Goal: Task Accomplishment & Management: Use online tool/utility

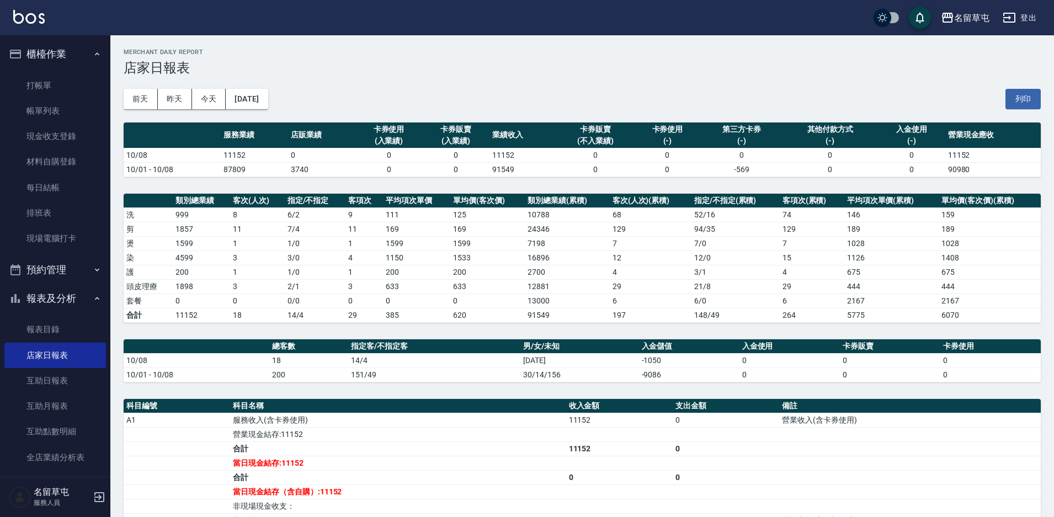
scroll to position [166, 0]
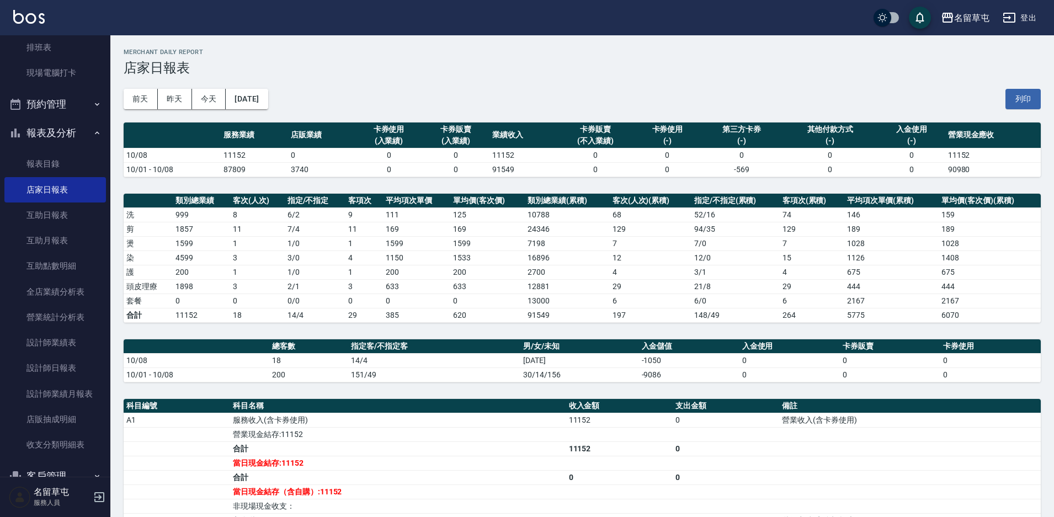
drag, startPoint x: 611, startPoint y: 318, endPoint x: 606, endPoint y: 324, distance: 8.3
click at [609, 322] on tr "合計 11152 18 14/4 29 385 620 91549 197 148/49 264 5775 6070" at bounding box center [582, 315] width 917 height 14
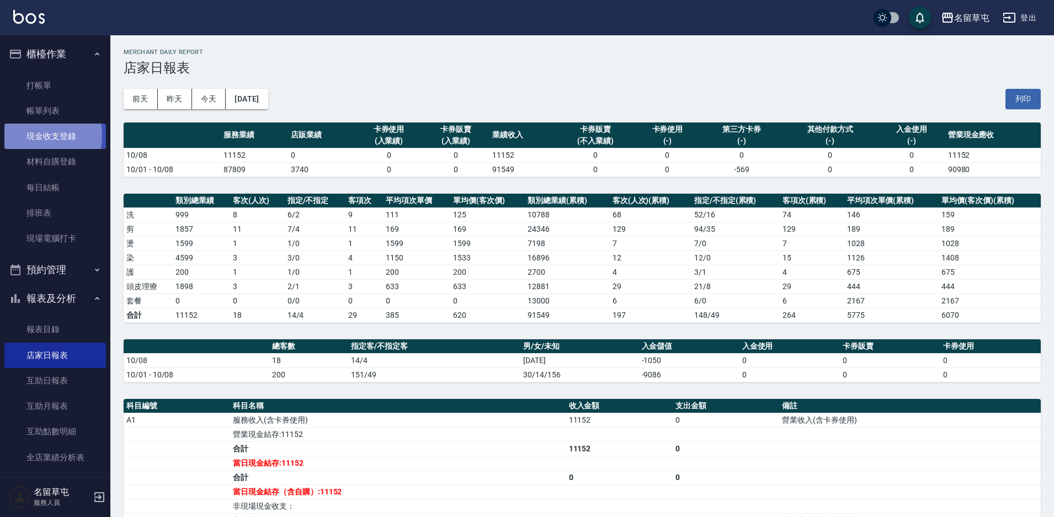
click at [20, 135] on link "現金收支登錄" at bounding box center [55, 136] width 102 height 25
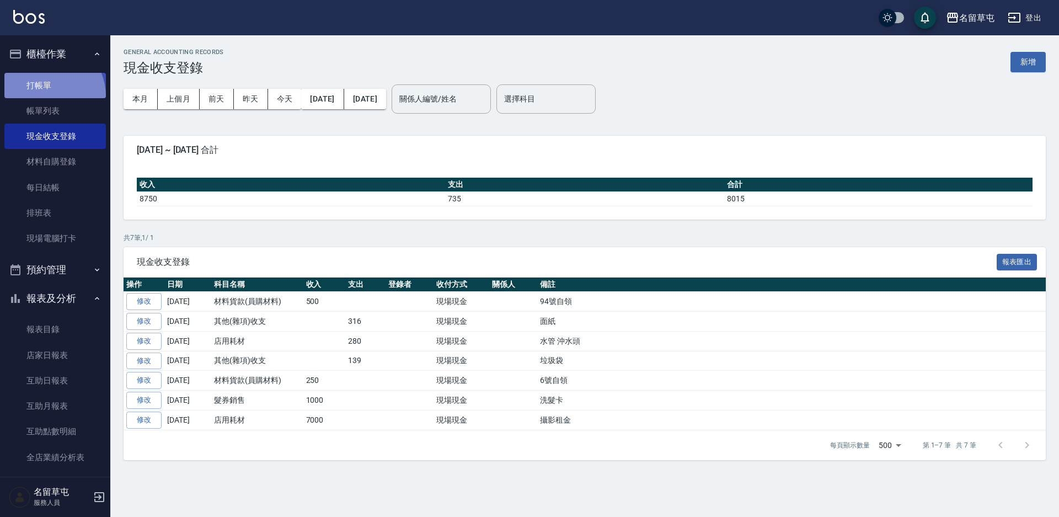
click at [42, 97] on link "打帳單" at bounding box center [55, 85] width 102 height 25
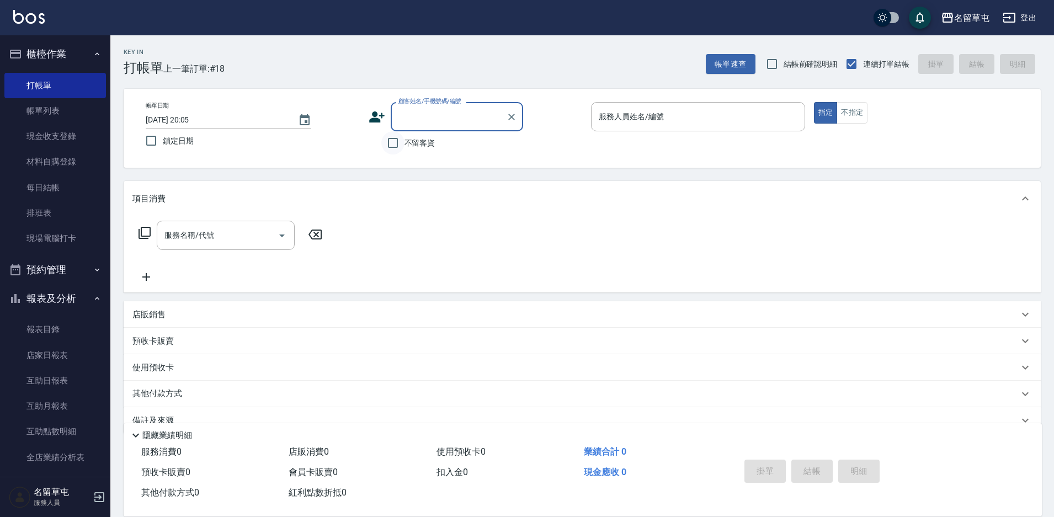
click at [386, 145] on input "不留客資" at bounding box center [392, 142] width 23 height 23
checkbox input "true"
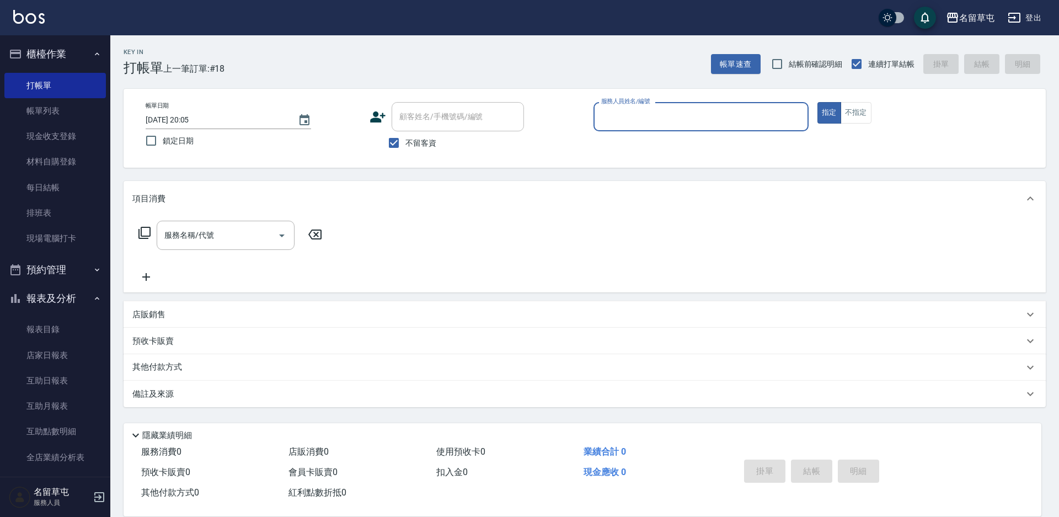
click at [702, 125] on input "服務人員姓名/編號" at bounding box center [701, 116] width 205 height 19
type input "[PERSON_NAME]-10"
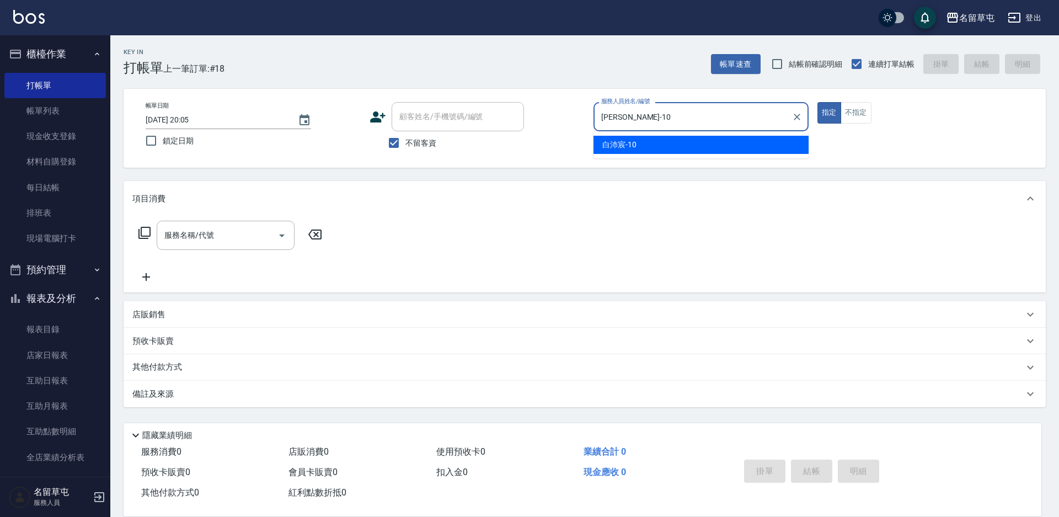
type button "true"
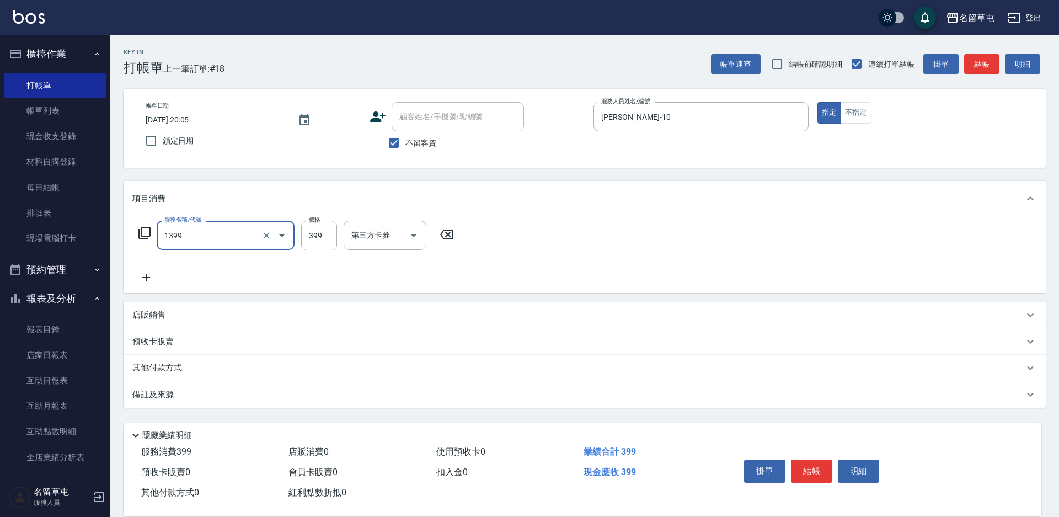
type input "海鹽洗髮399(1399)"
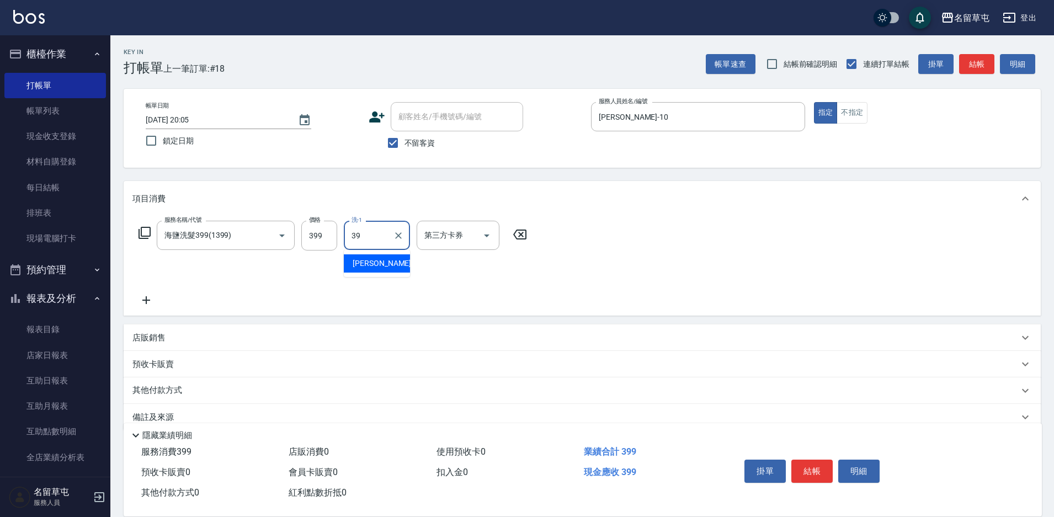
type input "[PERSON_NAME]-39"
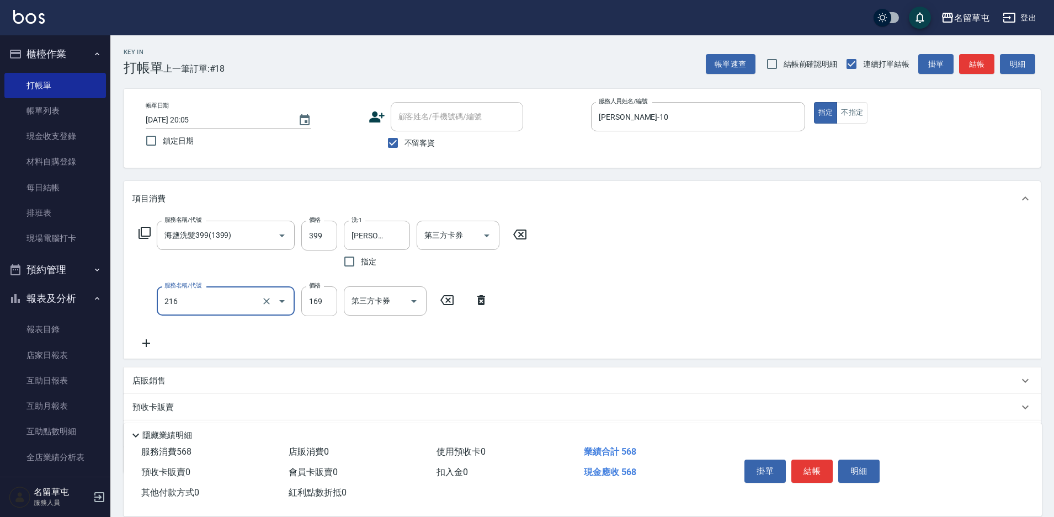
type input "剪髮169(216)"
type input "200"
click at [807, 471] on button "結帳" at bounding box center [811, 471] width 41 height 23
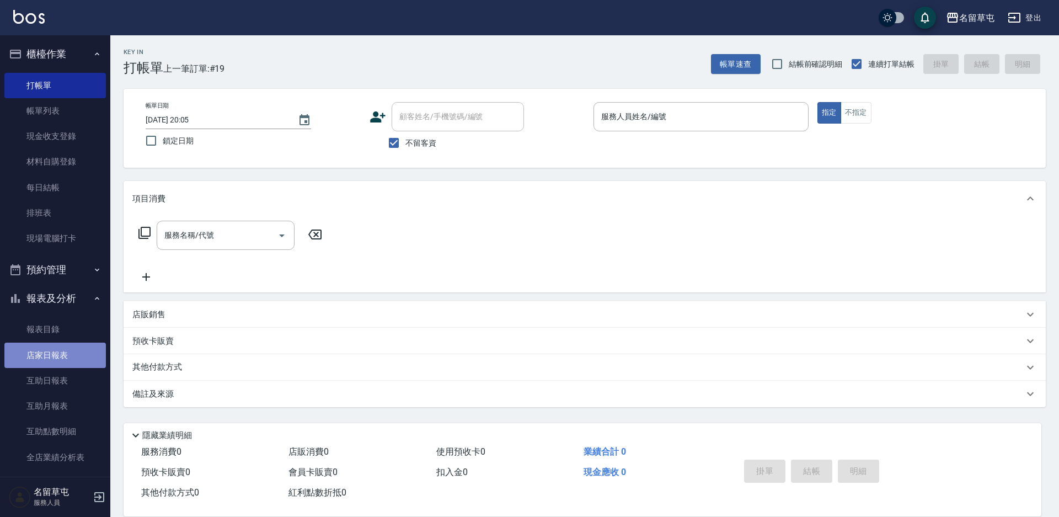
click at [55, 358] on link "店家日報表" at bounding box center [55, 355] width 102 height 25
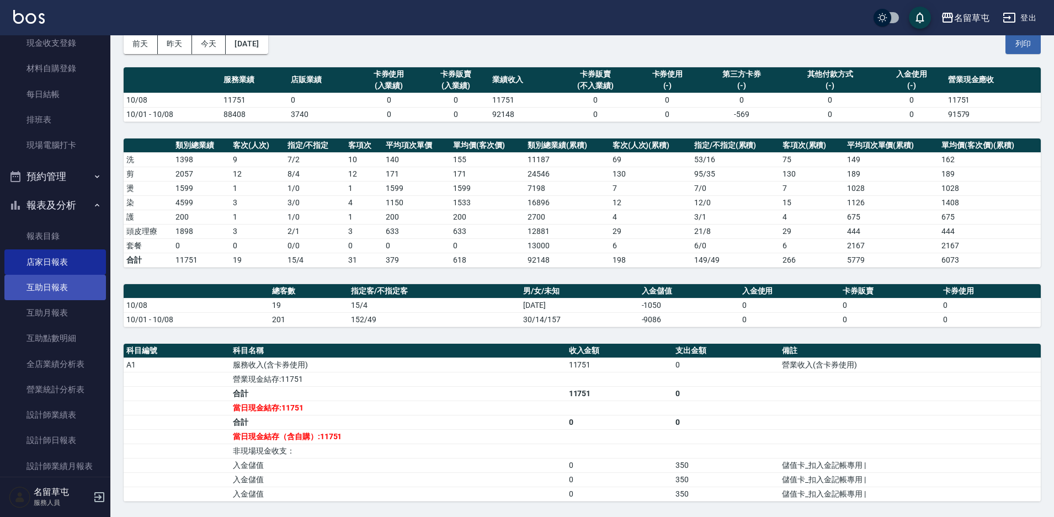
scroll to position [110, 0]
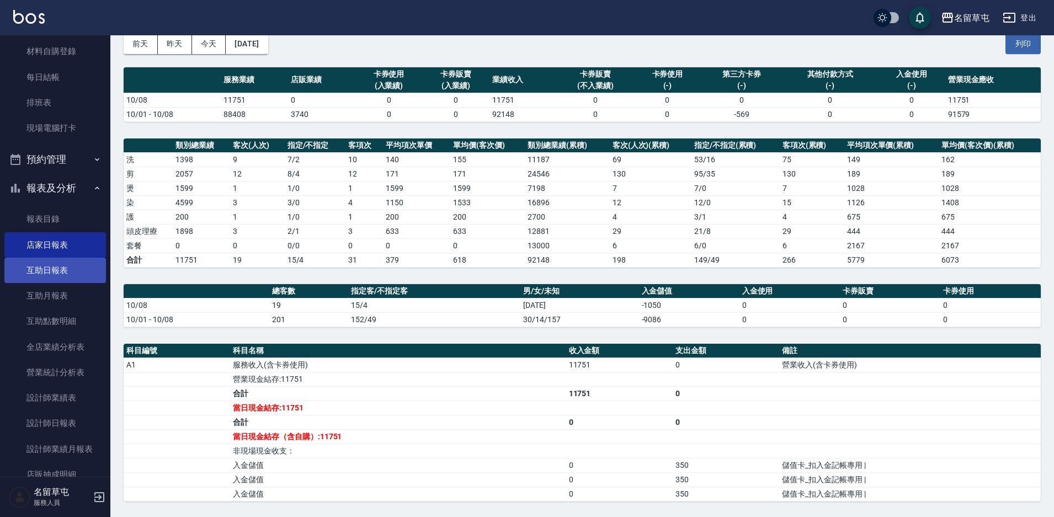
click at [42, 273] on link "互助日報表" at bounding box center [55, 270] width 102 height 25
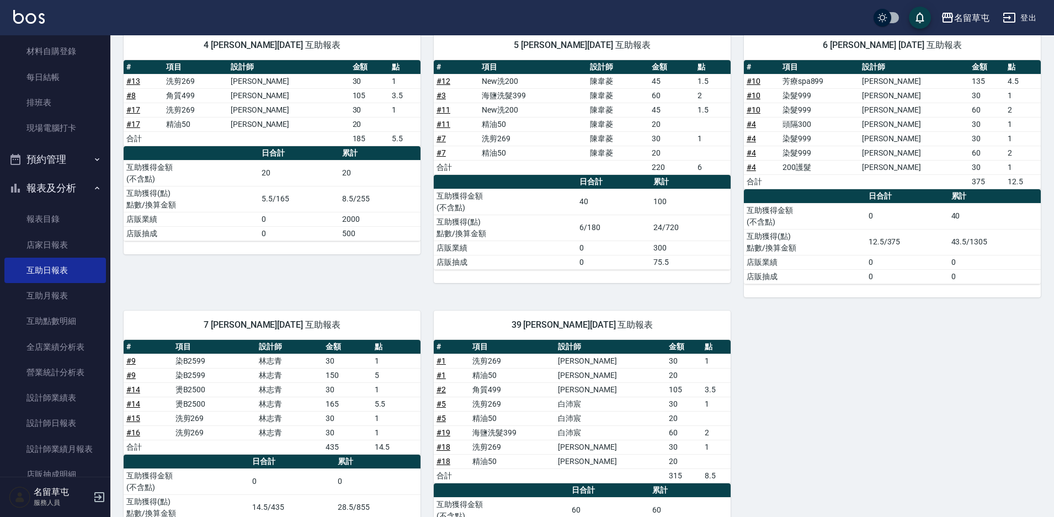
scroll to position [110, 0]
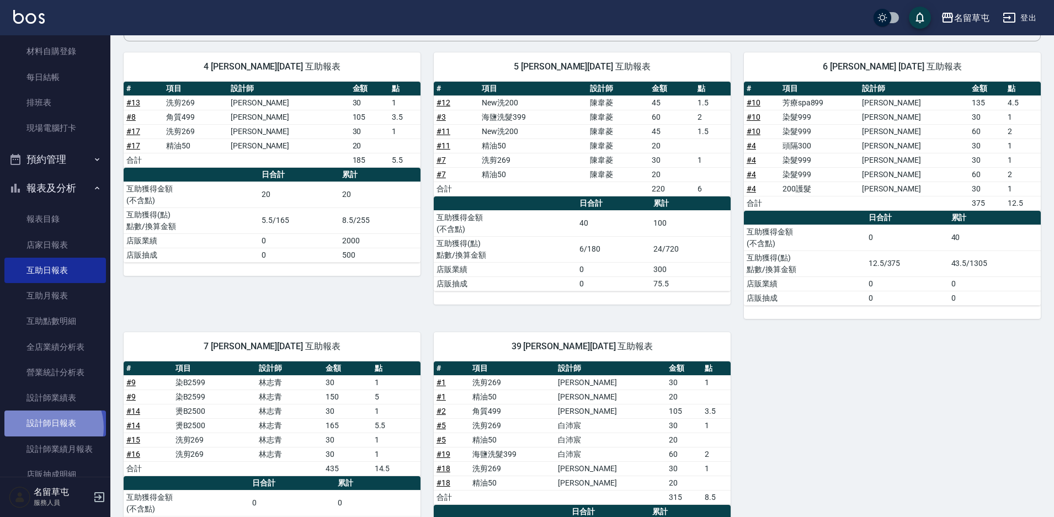
click at [46, 427] on link "設計師日報表" at bounding box center [55, 422] width 102 height 25
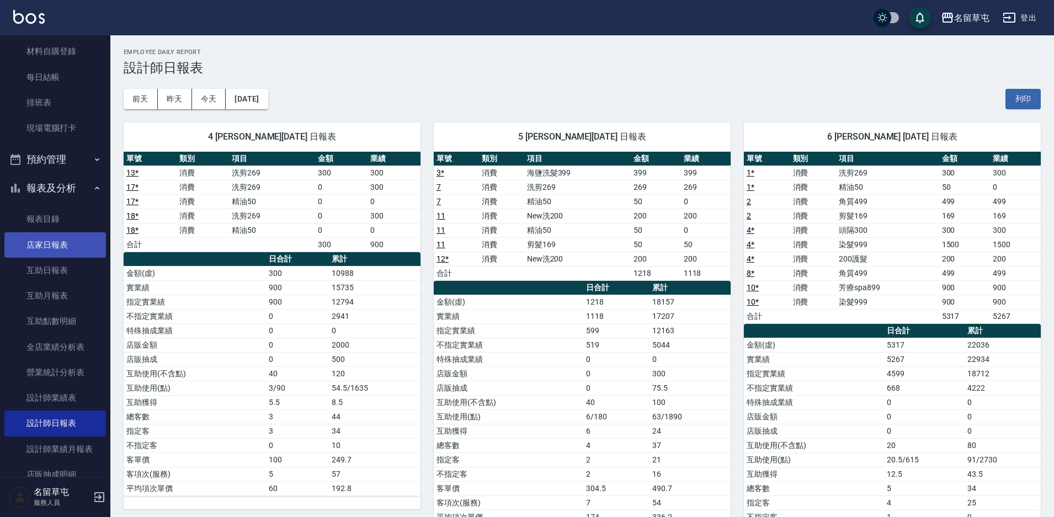
click at [77, 235] on link "店家日報表" at bounding box center [55, 244] width 102 height 25
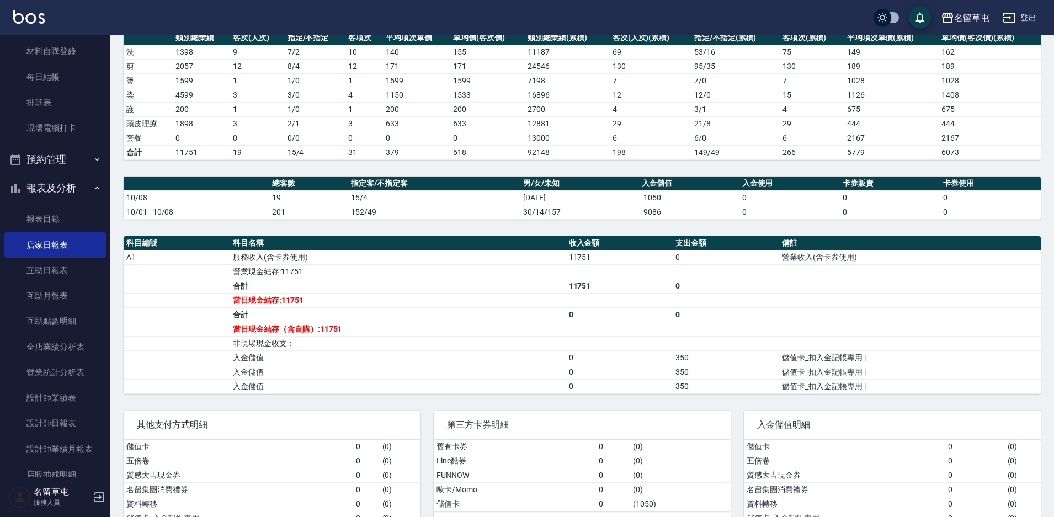
scroll to position [212, 0]
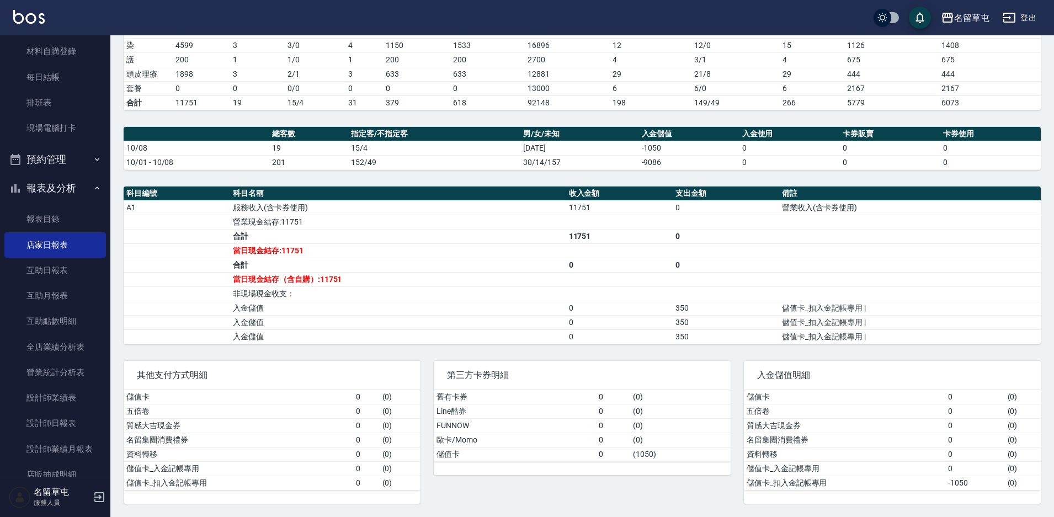
click at [238, 68] on td "3" at bounding box center [257, 74] width 55 height 14
